Goal: Transaction & Acquisition: Purchase product/service

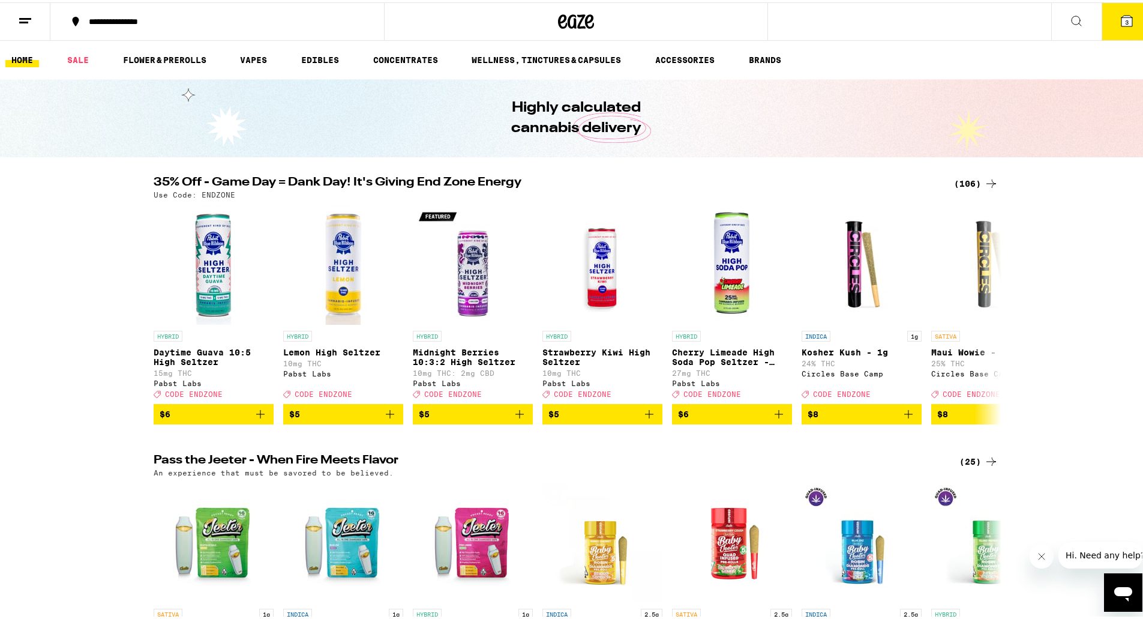
click at [1125, 16] on span "3" at bounding box center [1127, 19] width 4 height 7
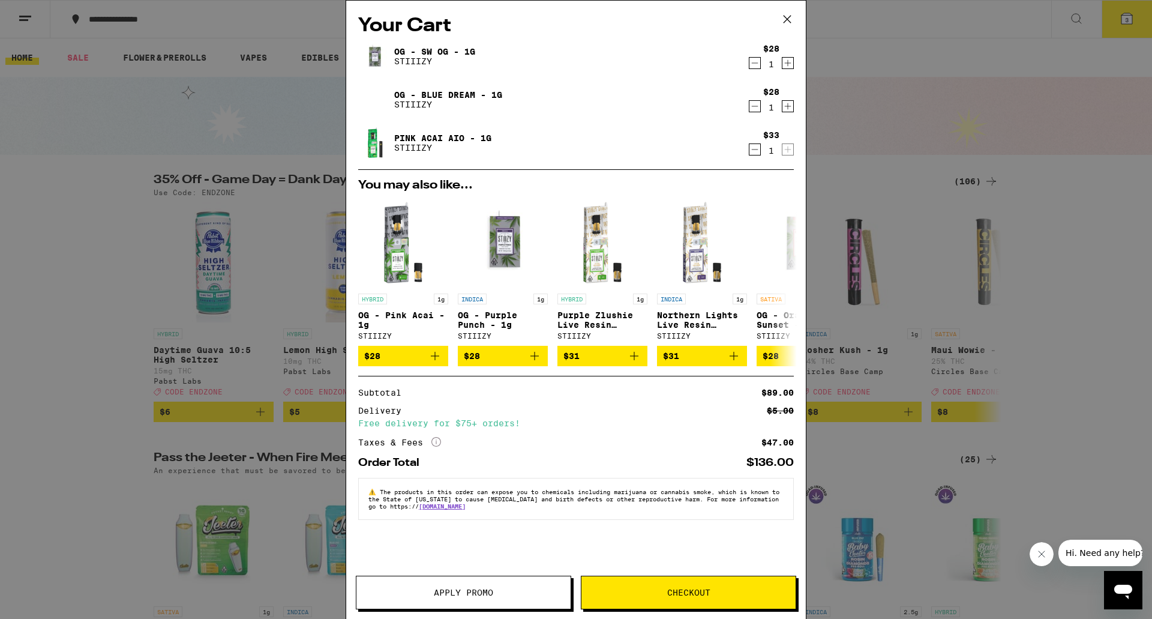
click at [679, 589] on span "Checkout" at bounding box center [688, 592] width 43 height 8
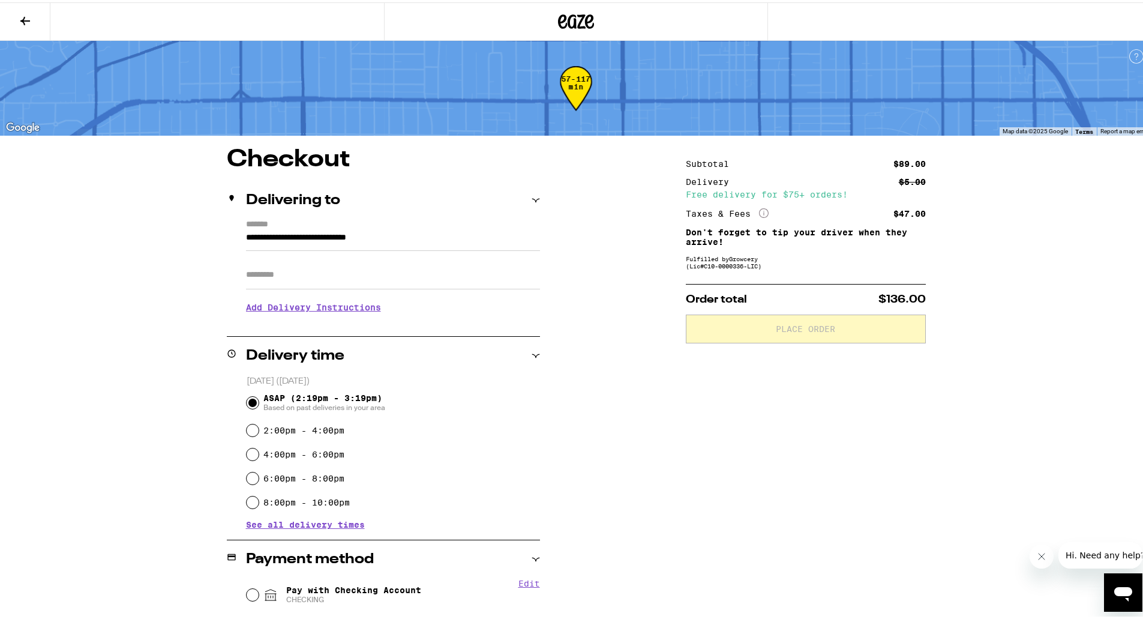
click at [347, 276] on input "Apt/Suite" at bounding box center [393, 272] width 294 height 29
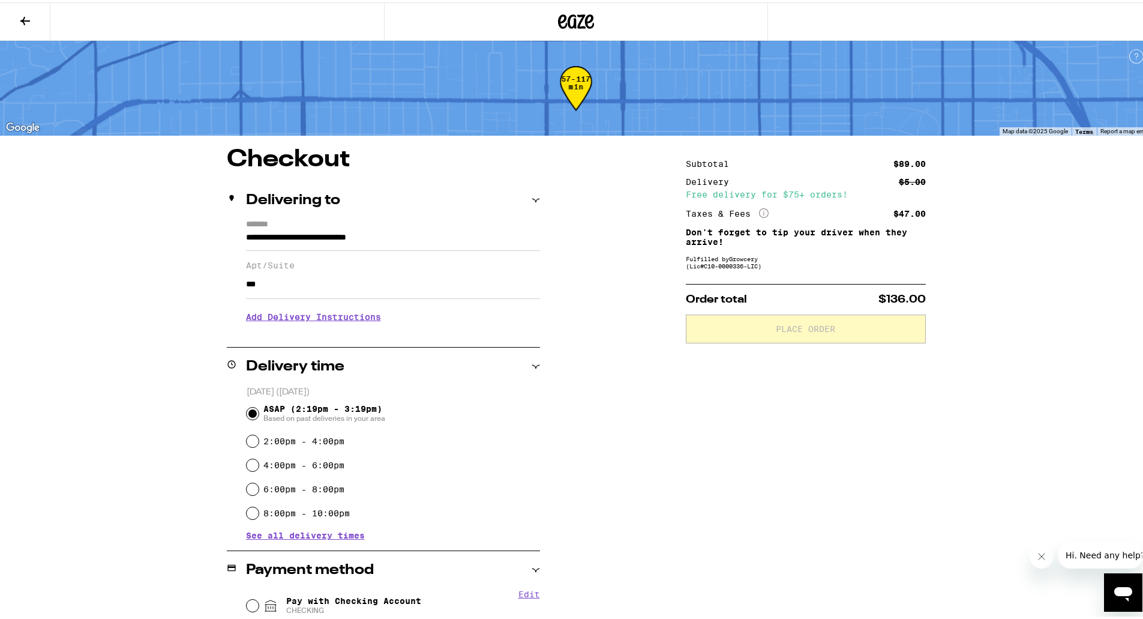
type input "***"
click at [301, 321] on h3 "Add Delivery Instructions" at bounding box center [393, 315] width 294 height 28
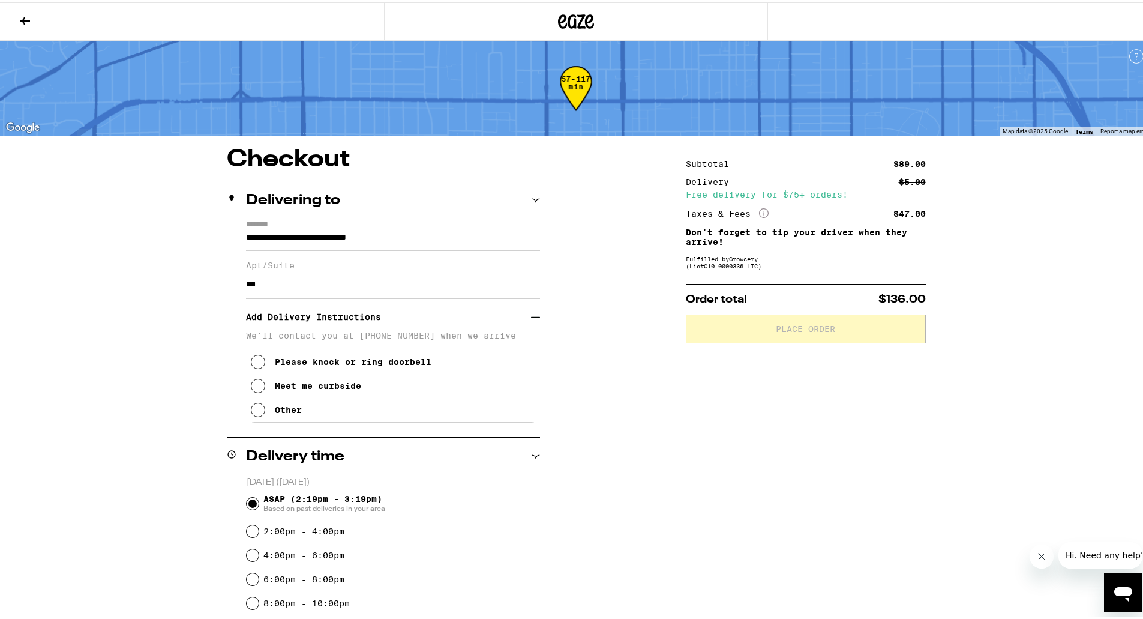
click at [267, 411] on button "Other" at bounding box center [276, 407] width 51 height 24
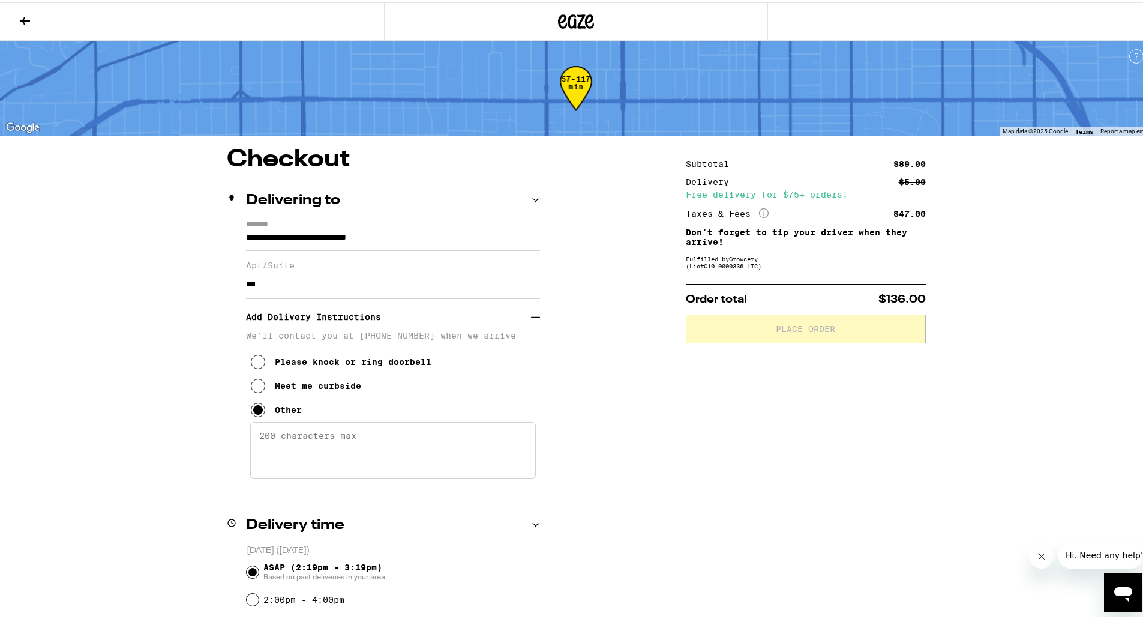
click at [283, 439] on textarea "Enter any other delivery instructions you want driver to know" at bounding box center [393, 447] width 286 height 56
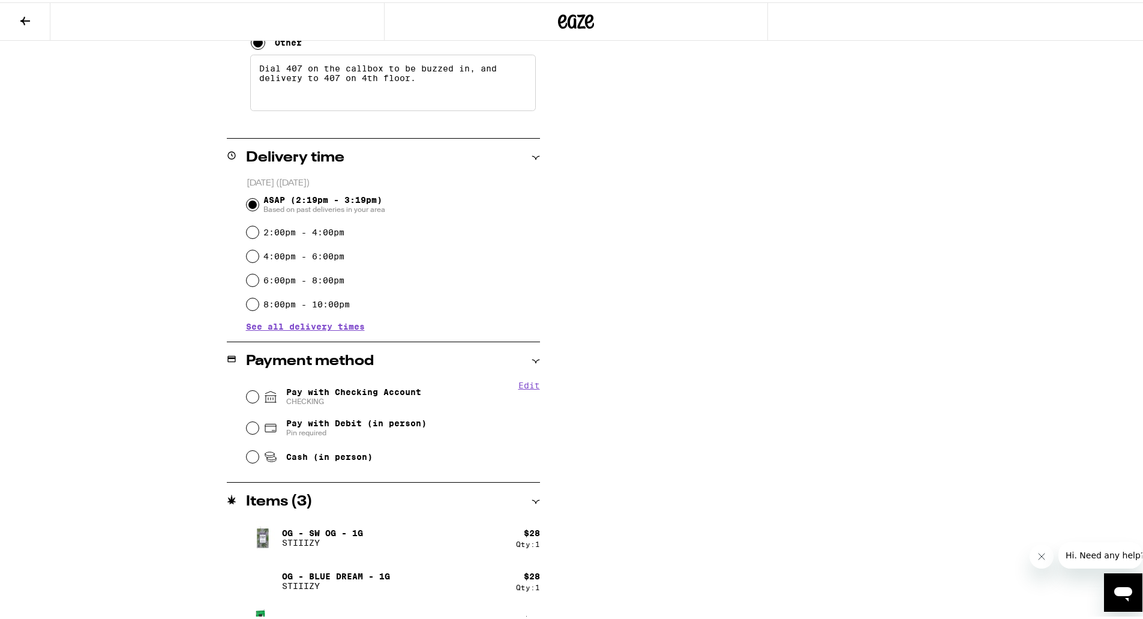
scroll to position [371, 0]
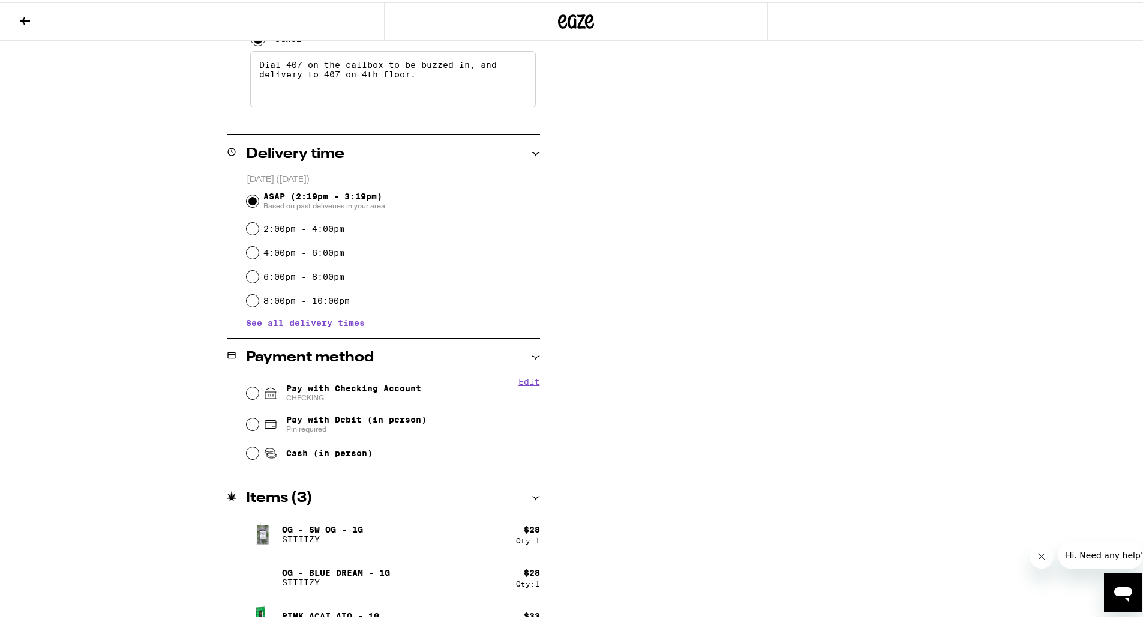
type textarea "Dial 407 on the callbox to be buzzed in, and delivery to 407 on 4th floor."
click at [325, 386] on span "Pay with Checking Account CHECKING" at bounding box center [353, 390] width 135 height 19
click at [259, 386] on input "Pay with Checking Account CHECKING" at bounding box center [253, 391] width 12 height 12
radio input "true"
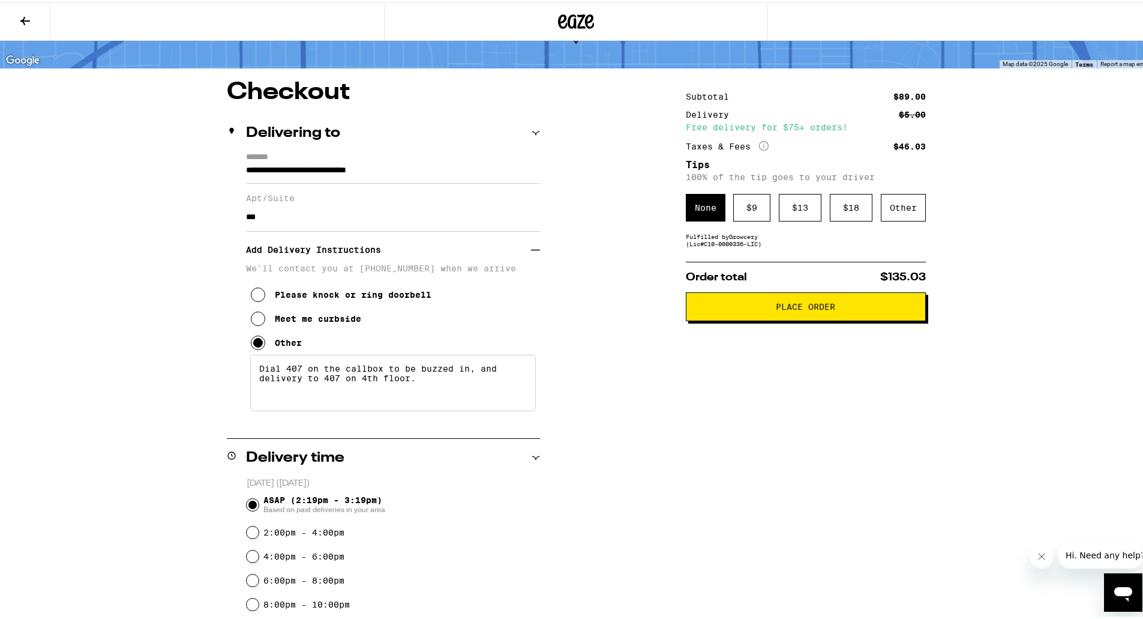
scroll to position [0, 0]
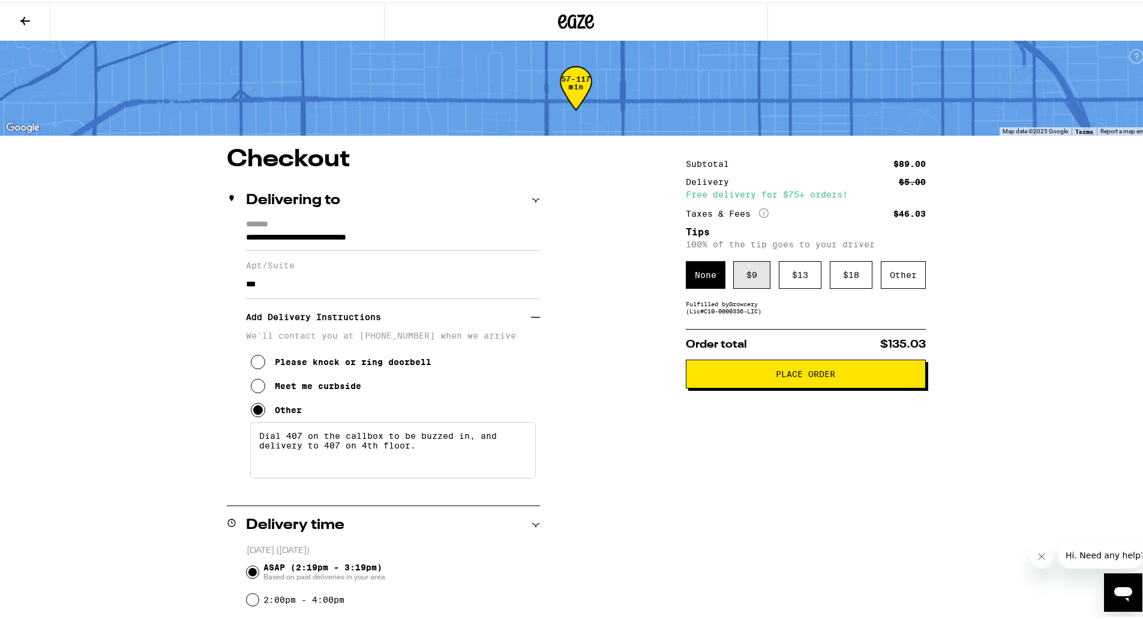
click at [744, 280] on div "$ 9" at bounding box center [751, 273] width 37 height 28
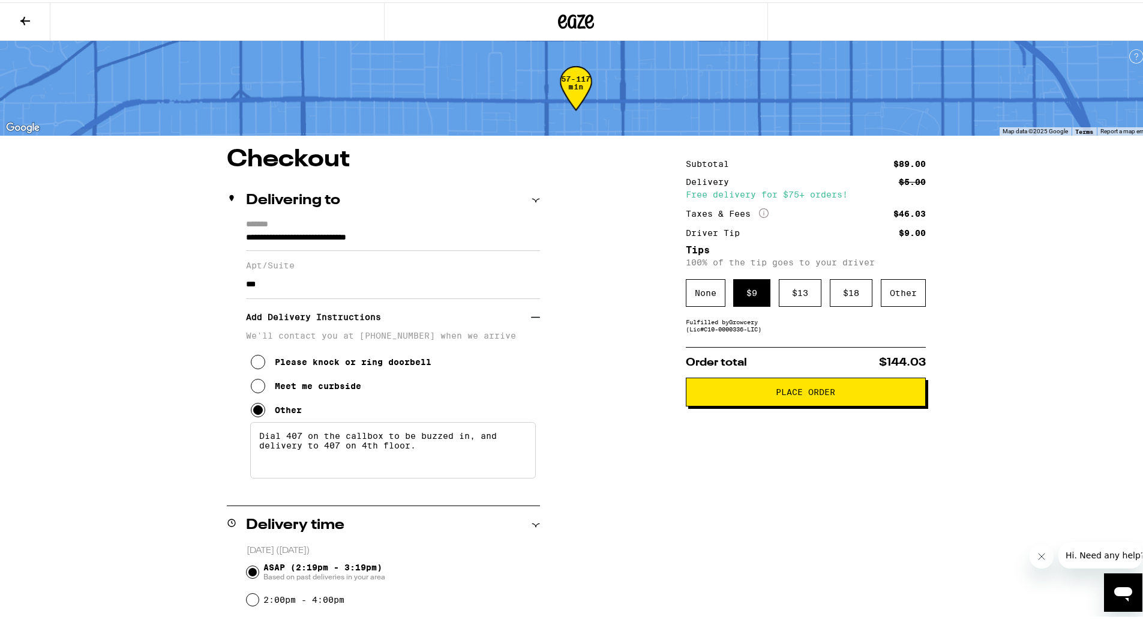
click at [793, 392] on span "Place Order" at bounding box center [805, 389] width 59 height 8
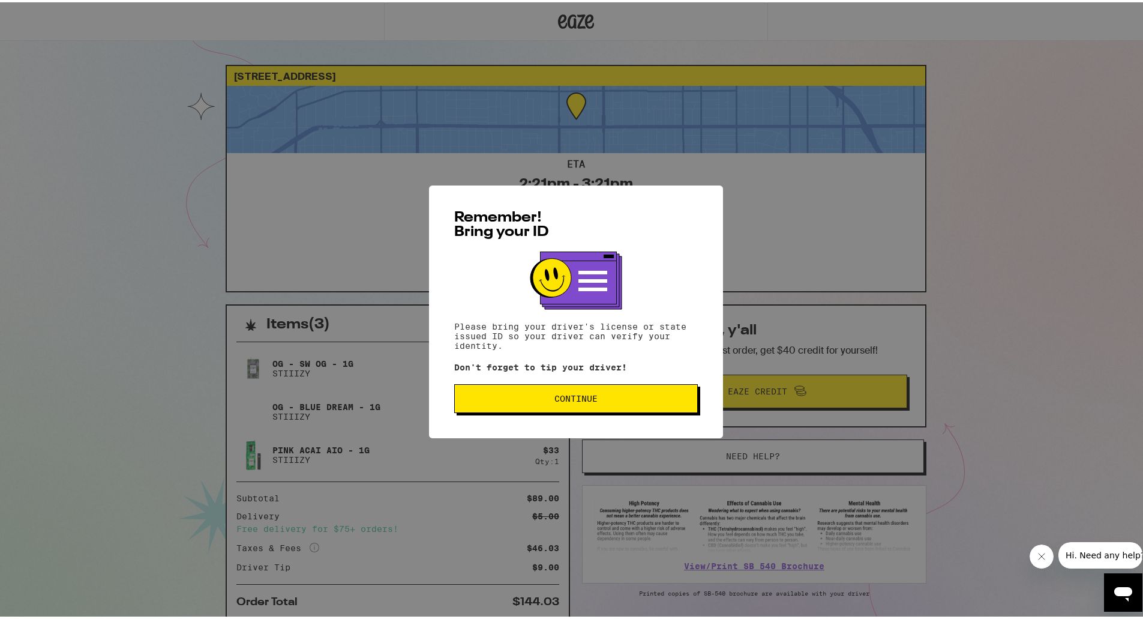
click at [623, 404] on button "Continue" at bounding box center [576, 396] width 244 height 29
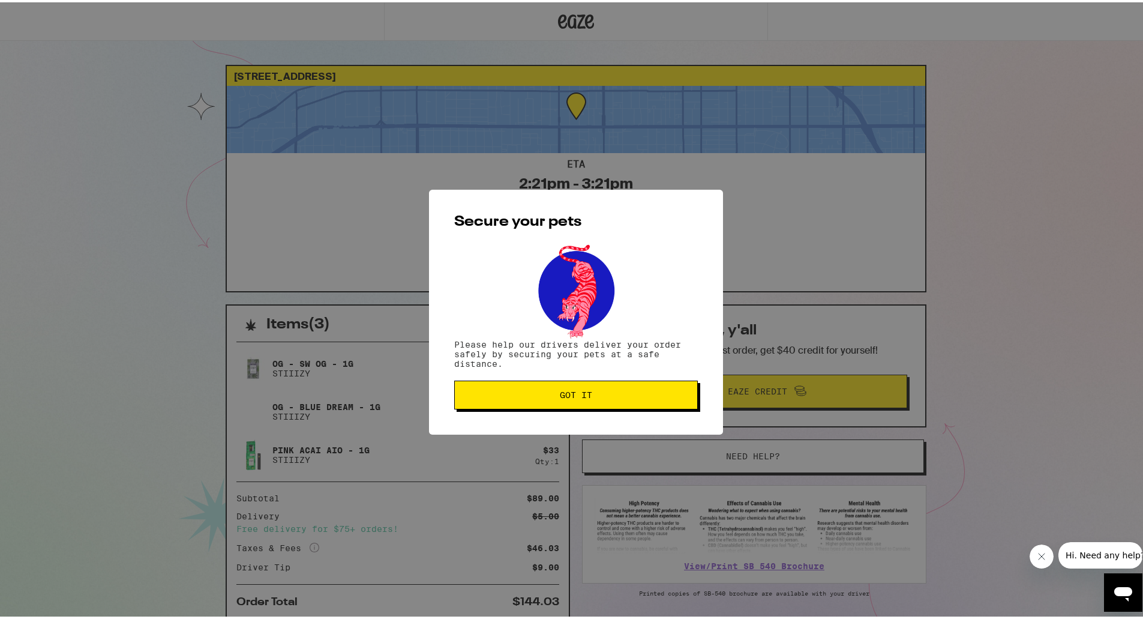
click at [623, 404] on button "Got it" at bounding box center [576, 392] width 244 height 29
